Goal: Transaction & Acquisition: Purchase product/service

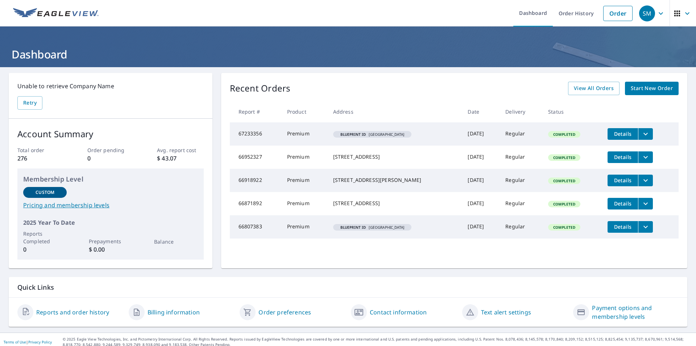
click at [653, 88] on span "Start New Order" at bounding box center [652, 88] width 42 height 9
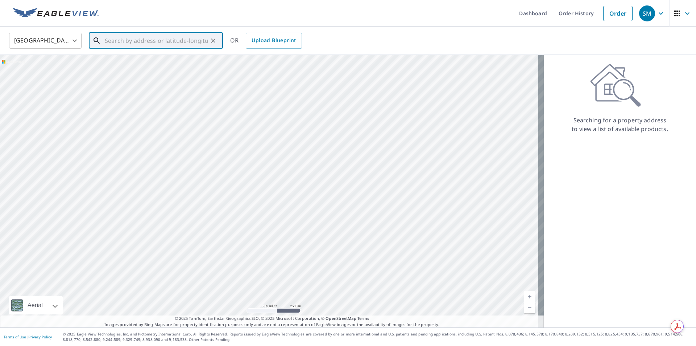
click at [125, 40] on input "text" at bounding box center [156, 40] width 103 height 20
click at [127, 59] on span "[STREET_ADDRESS][PERSON_NAME]" at bounding box center [160, 61] width 114 height 9
type input "[STREET_ADDRESS][PERSON_NAME]"
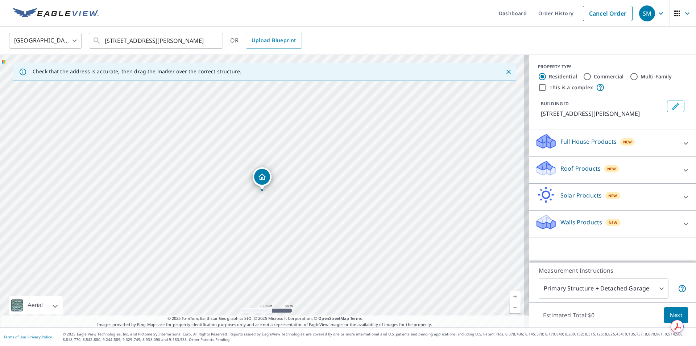
click at [263, 178] on icon "Dropped pin, building 1, Residential property, 3606 Lindholm Rd Cleveland, OH 4…" at bounding box center [262, 176] width 7 height 6
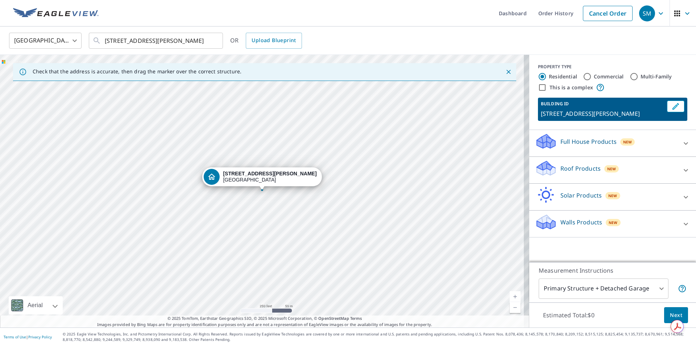
click at [580, 168] on p "Roof Products" at bounding box center [581, 168] width 40 height 9
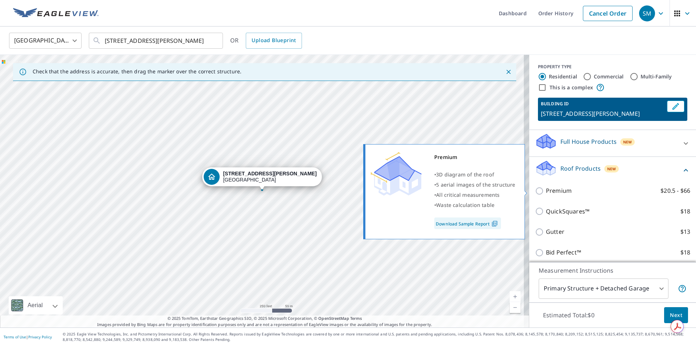
click at [535, 191] on input "Premium $20.5 - $66" at bounding box center [540, 190] width 11 height 9
checkbox input "true"
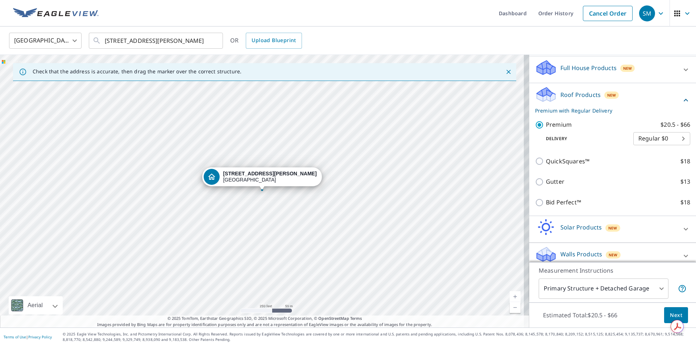
scroll to position [81, 0]
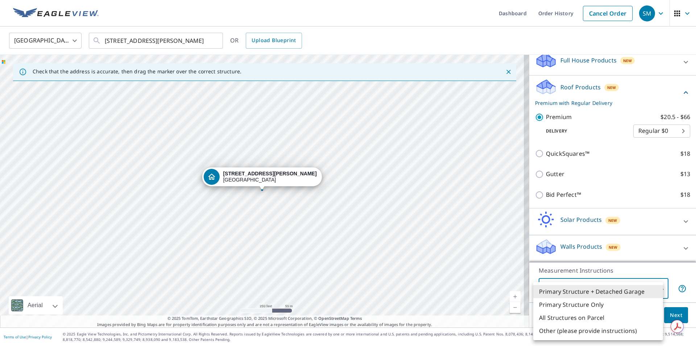
click at [654, 285] on body "SM SM Dashboard Order History Cancel Order SM [GEOGRAPHIC_DATA] [GEOGRAPHIC_DAT…" at bounding box center [348, 173] width 696 height 346
click at [583, 307] on li "Primary Structure Only" at bounding box center [598, 304] width 130 height 13
type input "2"
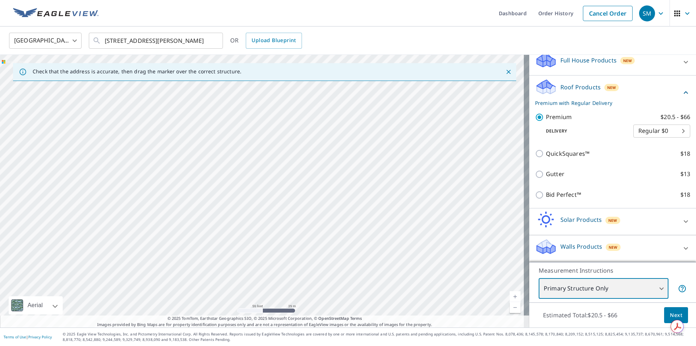
drag, startPoint x: 470, startPoint y: 185, endPoint x: 220, endPoint y: 212, distance: 251.6
click at [220, 212] on div "[STREET_ADDRESS][PERSON_NAME]" at bounding box center [264, 191] width 529 height 272
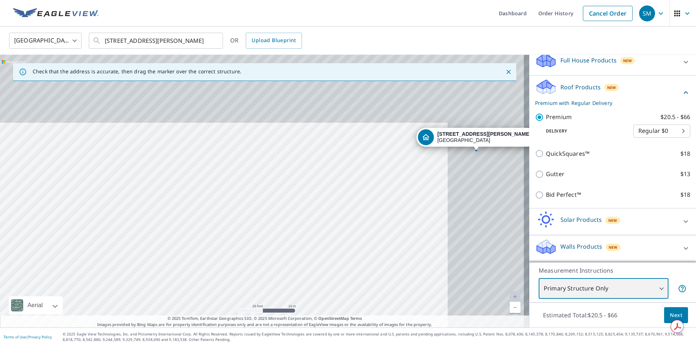
drag, startPoint x: 457, startPoint y: 197, endPoint x: 361, endPoint y: 246, distance: 107.0
click at [338, 294] on div "[STREET_ADDRESS][PERSON_NAME]" at bounding box center [264, 191] width 529 height 272
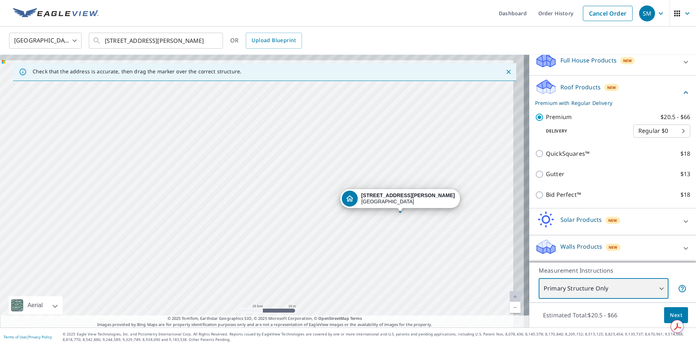
drag, startPoint x: 445, startPoint y: 190, endPoint x: 373, endPoint y: 246, distance: 91.1
click at [375, 248] on div "[STREET_ADDRESS][PERSON_NAME]" at bounding box center [264, 191] width 529 height 272
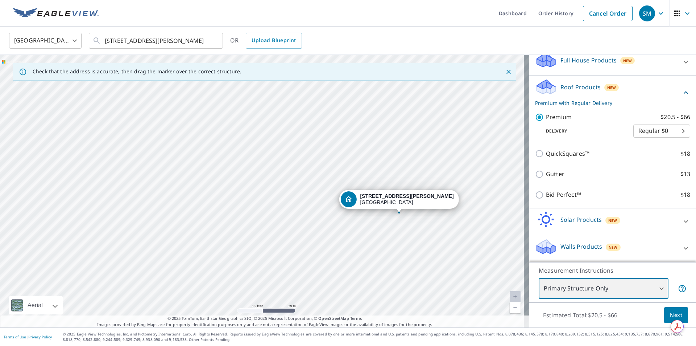
click at [385, 222] on div "[STREET_ADDRESS][PERSON_NAME]" at bounding box center [264, 191] width 529 height 272
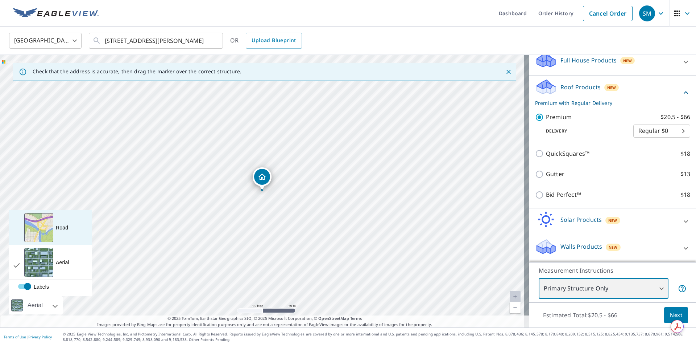
click at [39, 232] on div "View aerial and more..." at bounding box center [38, 227] width 29 height 29
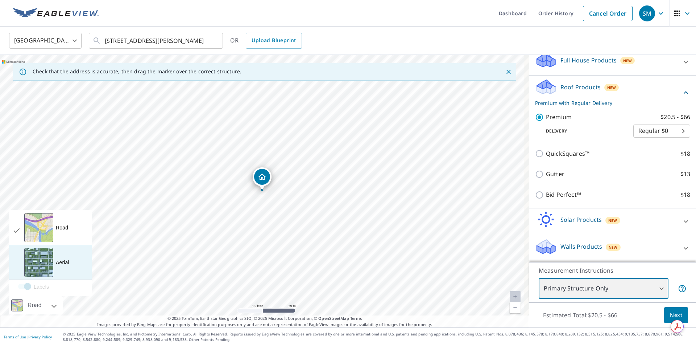
click at [44, 262] on div "View aerial and more..." at bounding box center [38, 262] width 29 height 29
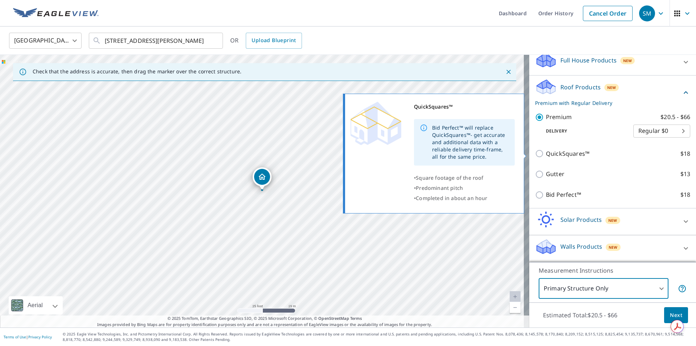
click at [535, 154] on input "QuickSquares™ $18" at bounding box center [540, 153] width 11 height 9
checkbox input "true"
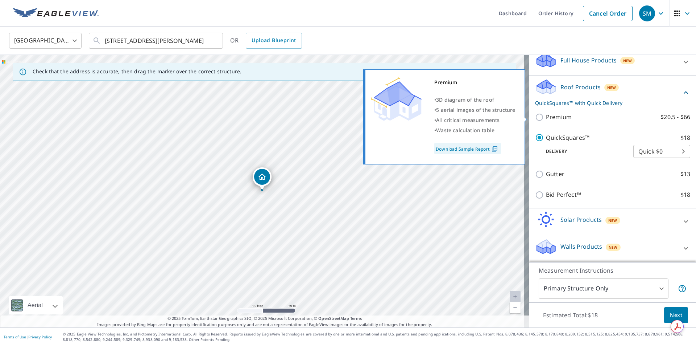
click at [535, 117] on input "Premium $20.5 - $66" at bounding box center [540, 117] width 11 height 9
checkbox input "true"
checkbox input "false"
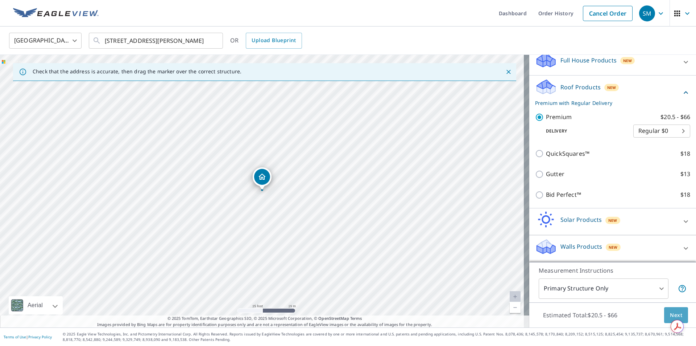
click at [670, 314] on span "Next" at bounding box center [676, 314] width 12 height 9
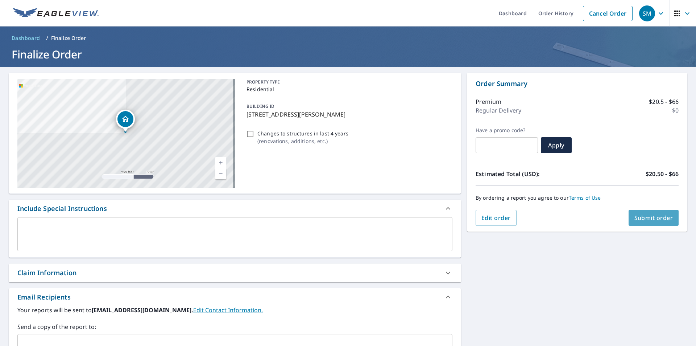
click at [638, 218] on span "Submit order" at bounding box center [653, 218] width 39 height 8
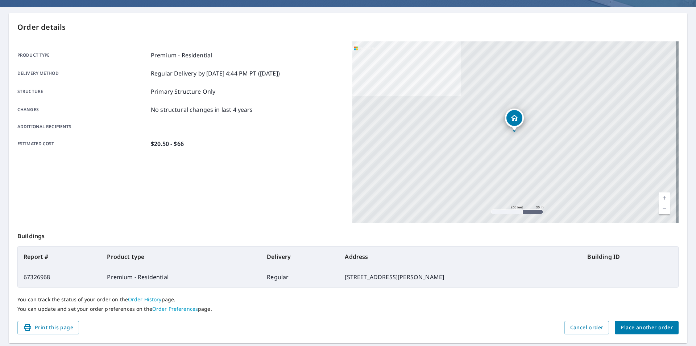
scroll to position [73, 0]
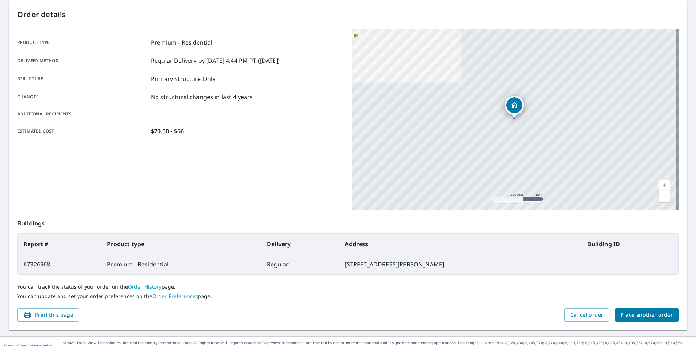
click at [660, 187] on link "Current Level 17, Zoom In" at bounding box center [664, 184] width 11 height 11
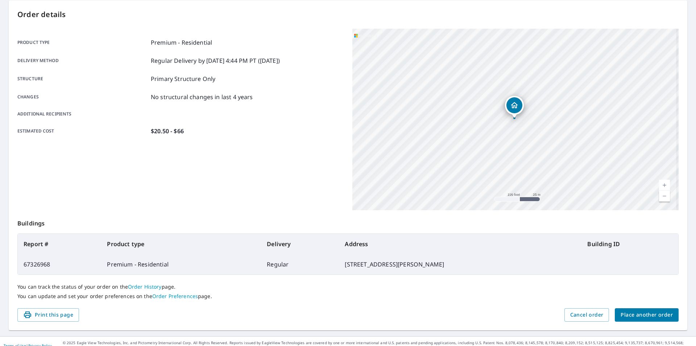
click at [660, 187] on link "Current Level 18, Zoom In" at bounding box center [664, 184] width 11 height 11
click at [660, 187] on link "Current Level 19, Zoom In" at bounding box center [664, 184] width 11 height 11
click at [660, 187] on link "Current Level 19, Zoom In Disabled" at bounding box center [664, 184] width 11 height 11
click at [660, 187] on link "Current Level 20, Zoom In Disabled" at bounding box center [664, 184] width 11 height 11
